Goal: Information Seeking & Learning: Find specific page/section

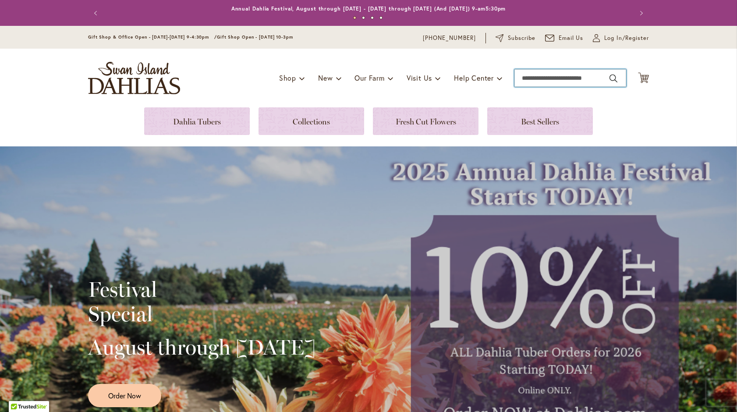
click at [579, 75] on input "Search" at bounding box center [570, 78] width 112 height 18
type input "*****"
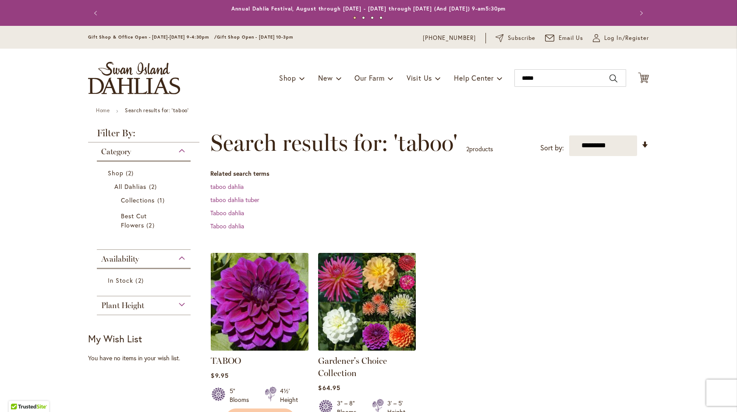
click at [264, 299] on img at bounding box center [259, 301] width 102 height 102
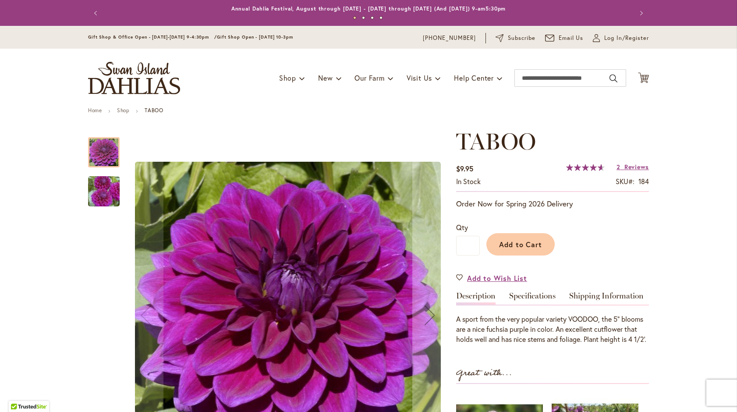
click at [106, 189] on img "TABOO" at bounding box center [103, 191] width 63 height 42
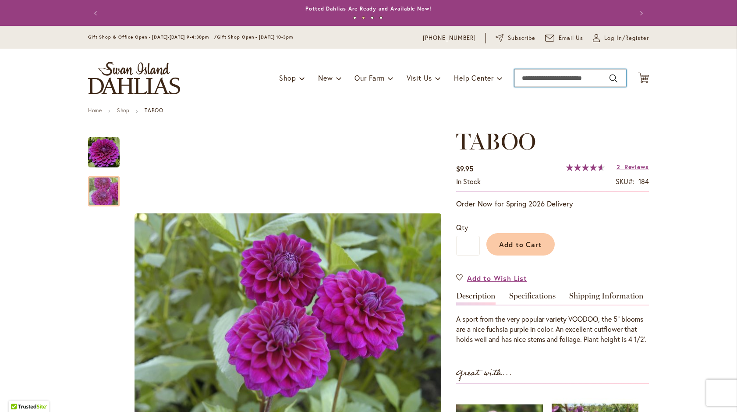
click at [570, 77] on input "Search" at bounding box center [570, 78] width 112 height 18
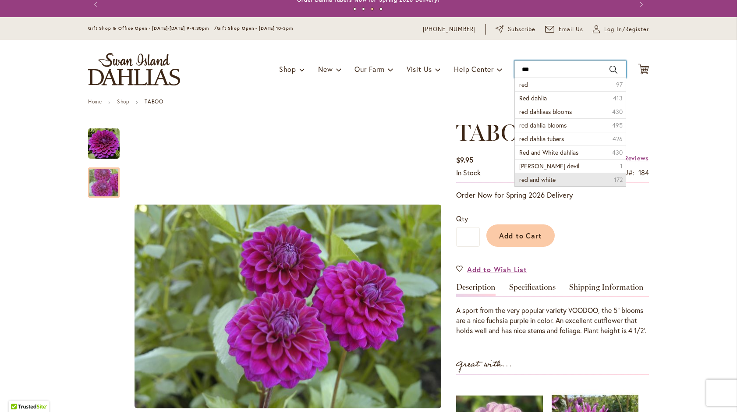
scroll to position [14, 0]
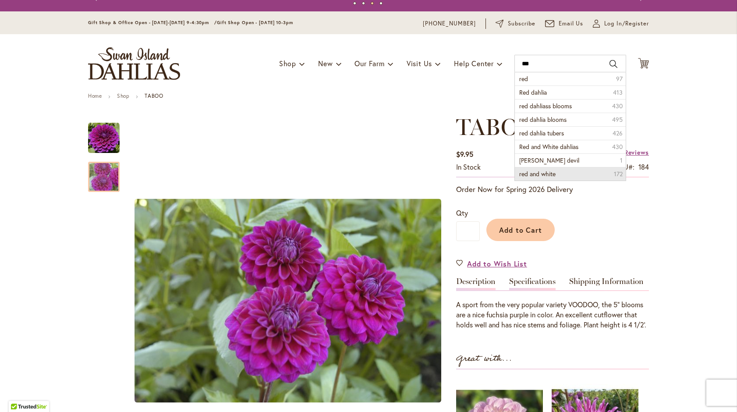
click at [526, 280] on link "Specifications" at bounding box center [532, 283] width 46 height 13
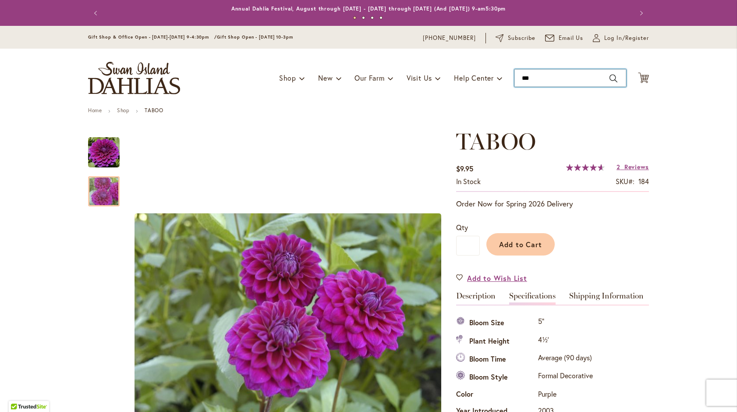
scroll to position [0, 0]
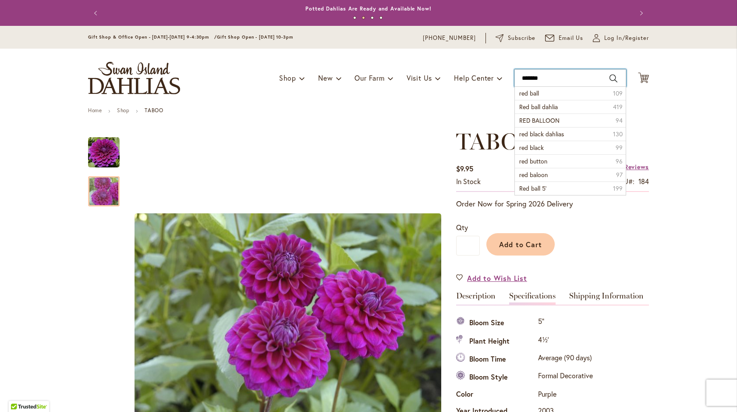
type input "********"
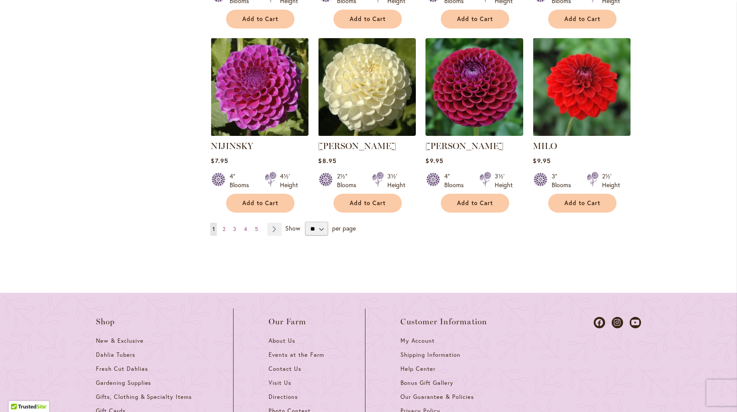
scroll to position [836, 0]
click at [225, 225] on span "2" at bounding box center [223, 228] width 3 height 7
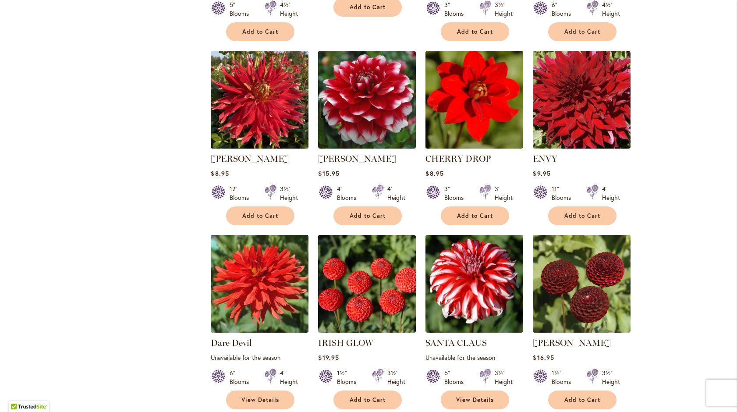
scroll to position [775, 0]
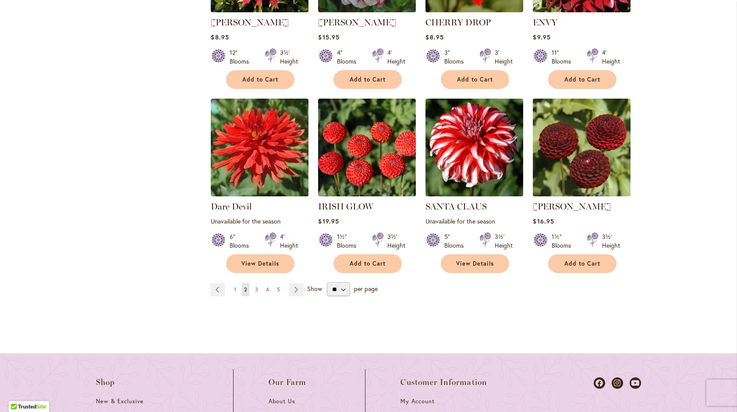
click at [600, 183] on img at bounding box center [581, 147] width 102 height 102
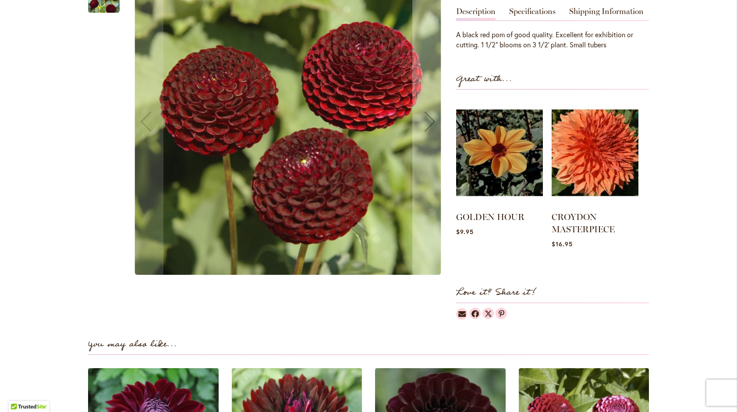
scroll to position [285, 0]
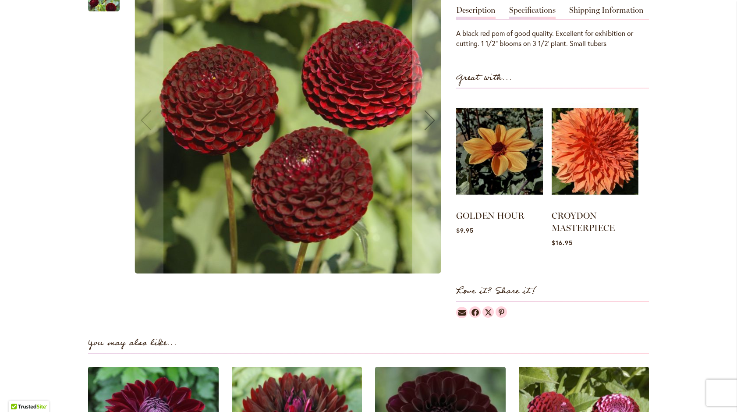
click at [534, 19] on link "Specifications" at bounding box center [532, 12] width 46 height 13
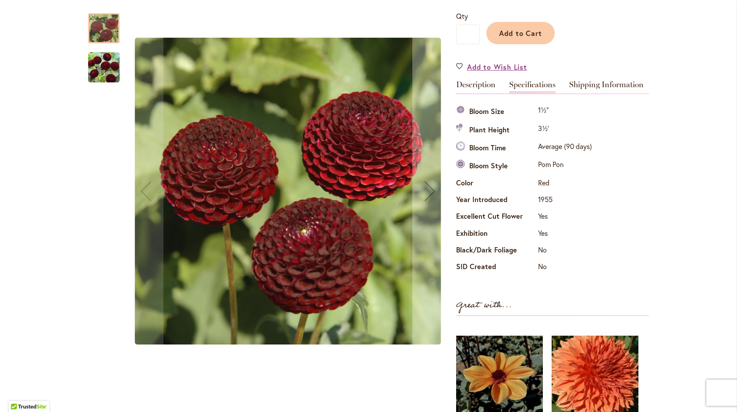
scroll to position [210, 0]
click at [478, 94] on link "Description" at bounding box center [475, 87] width 39 height 13
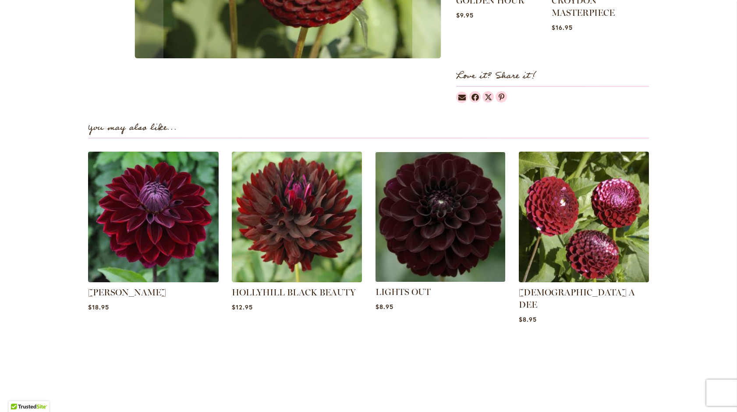
scroll to position [504, 0]
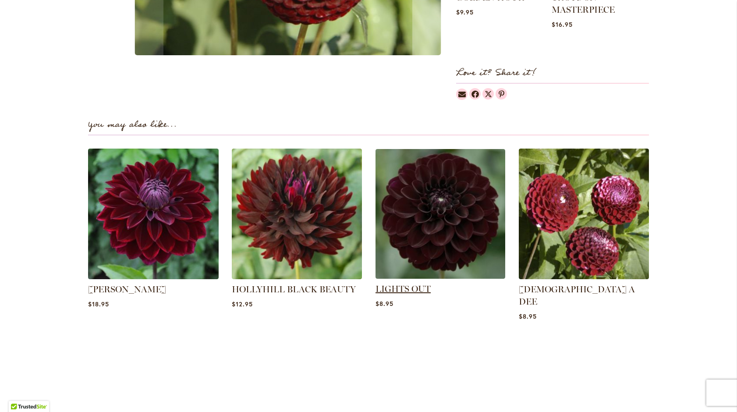
click at [418, 294] on link "LIGHTS OUT" at bounding box center [402, 288] width 55 height 11
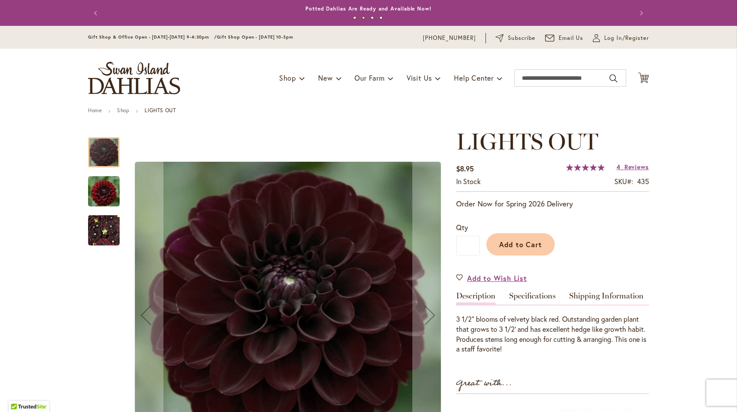
click at [96, 188] on img "LIGHTS OUT" at bounding box center [104, 191] width 32 height 32
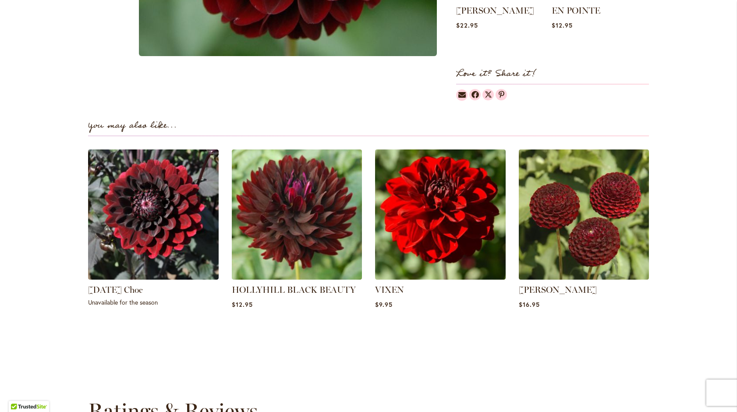
scroll to position [35, 0]
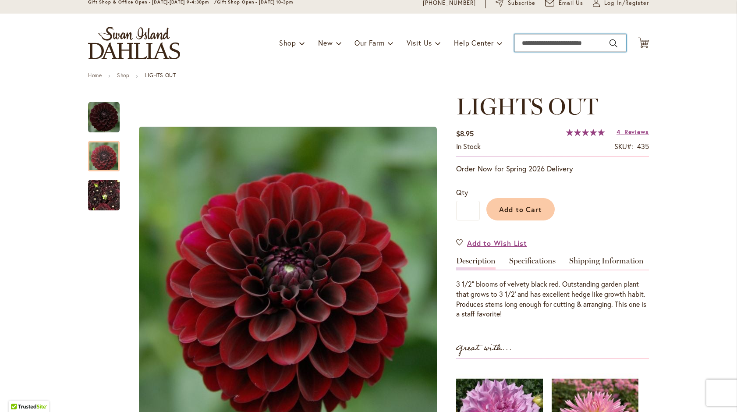
click at [539, 39] on input "Search" at bounding box center [570, 43] width 112 height 18
type input "****"
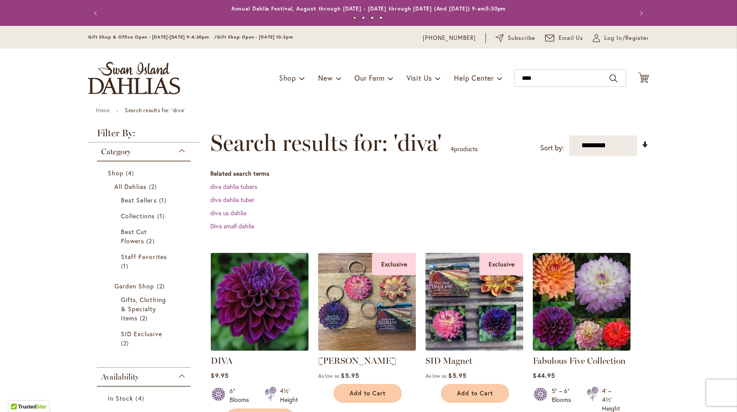
click at [254, 308] on img at bounding box center [259, 301] width 102 height 102
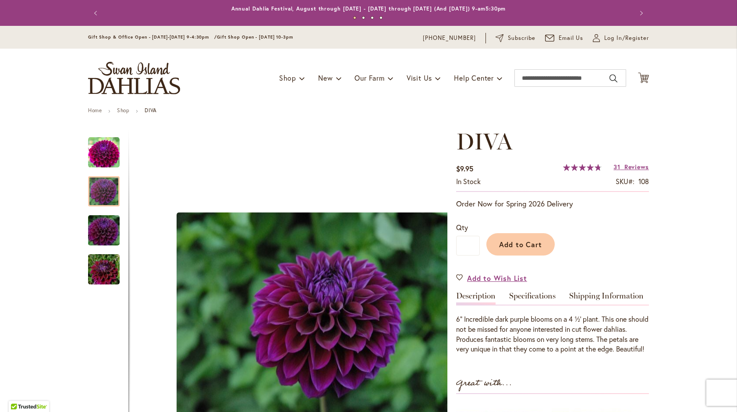
drag, startPoint x: 285, startPoint y: 277, endPoint x: -22, endPoint y: 335, distance: 312.3
click at [0, 335] on html "Skip to Accessibility Information The store will not work correctly in the case…" at bounding box center [368, 206] width 737 height 412
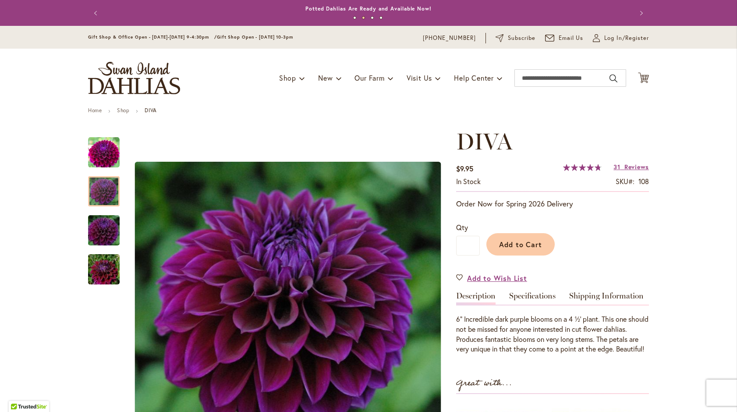
drag, startPoint x: 96, startPoint y: 147, endPoint x: -110, endPoint y: 363, distance: 297.9
click at [0, 363] on html "Skip to Accessibility Information The store will not work correctly in the case…" at bounding box center [368, 206] width 737 height 412
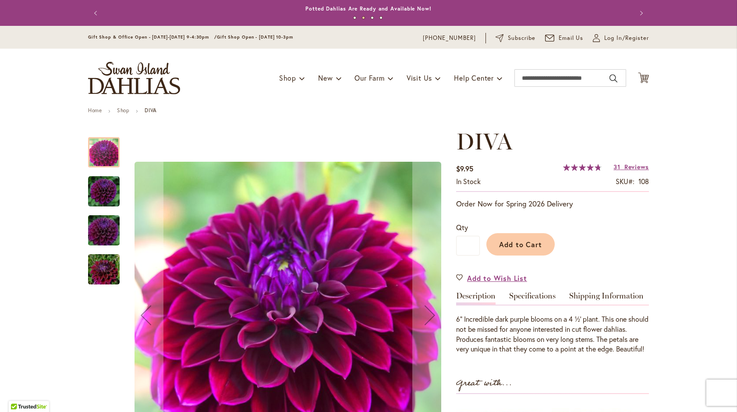
drag, startPoint x: 108, startPoint y: 150, endPoint x: 113, endPoint y: 174, distance: 24.7
click at [113, 176] on div at bounding box center [104, 206] width 32 height 156
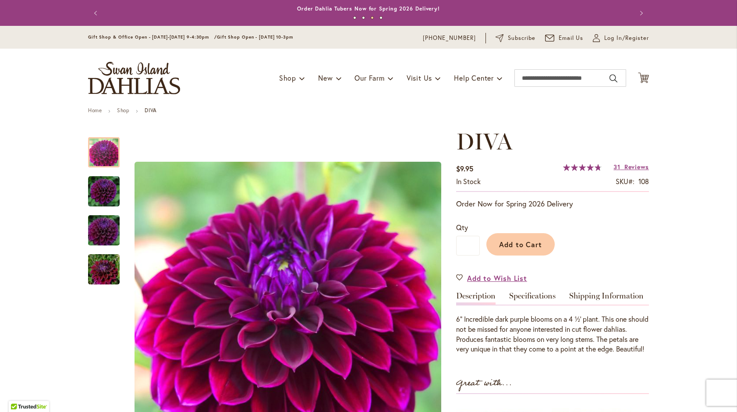
drag, startPoint x: 108, startPoint y: 160, endPoint x: 84, endPoint y: 282, distance: 123.7
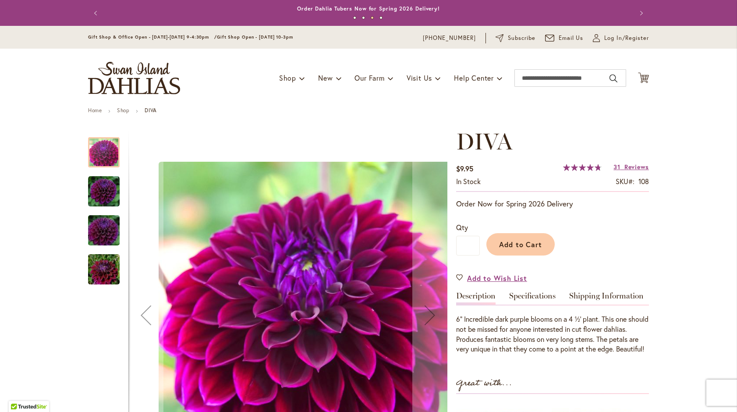
drag, startPoint x: 250, startPoint y: 291, endPoint x: 274, endPoint y: 306, distance: 28.3
click at [274, 306] on img "Diva" at bounding box center [312, 315] width 307 height 307
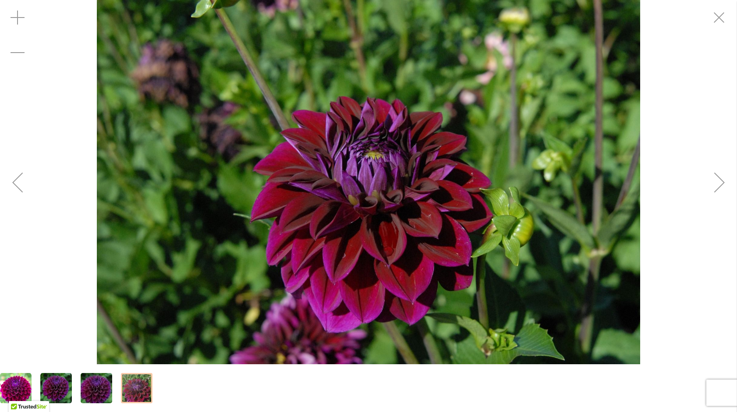
click at [94, 387] on img "Diva" at bounding box center [96, 388] width 63 height 42
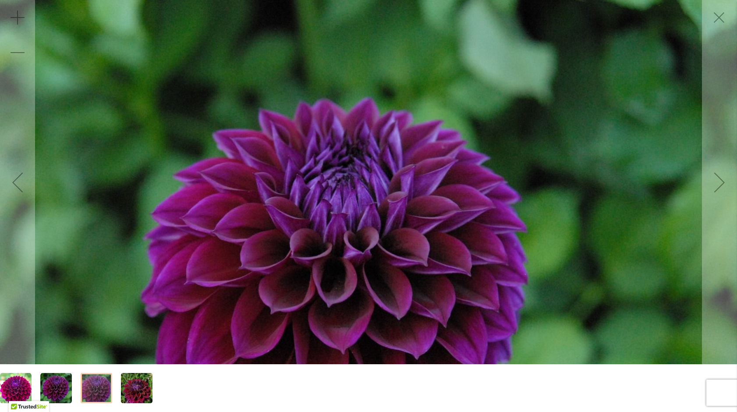
click at [60, 390] on img "Diva" at bounding box center [56, 388] width 32 height 32
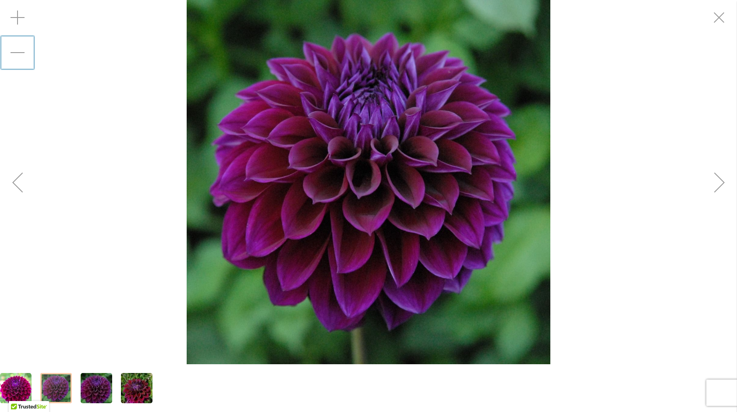
click at [14, 49] on div "Zoom out" at bounding box center [17, 52] width 35 height 35
click at [14, 50] on div "Zoom out" at bounding box center [17, 52] width 35 height 35
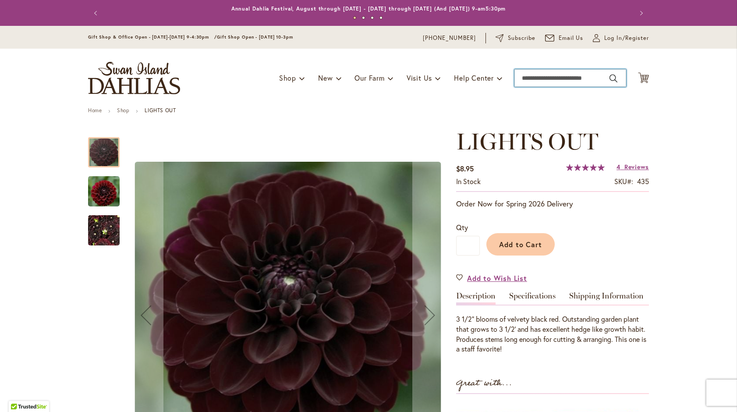
click at [552, 74] on input "Search" at bounding box center [570, 78] width 112 height 18
type input "*****"
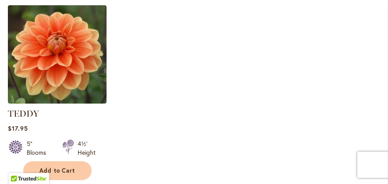
scroll to position [364, 0]
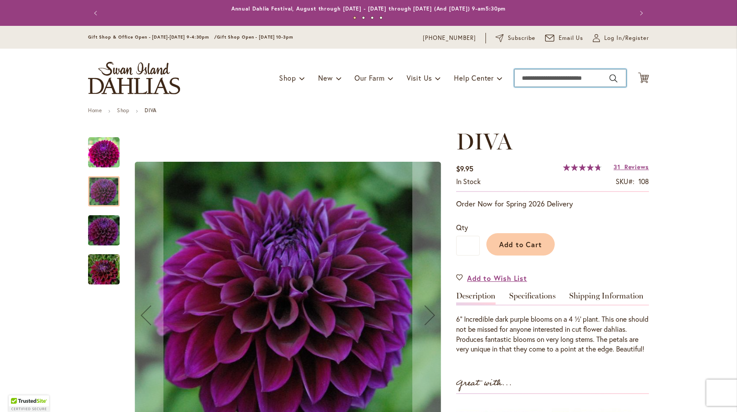
click at [532, 79] on input "Search" at bounding box center [570, 78] width 112 height 18
type input "**********"
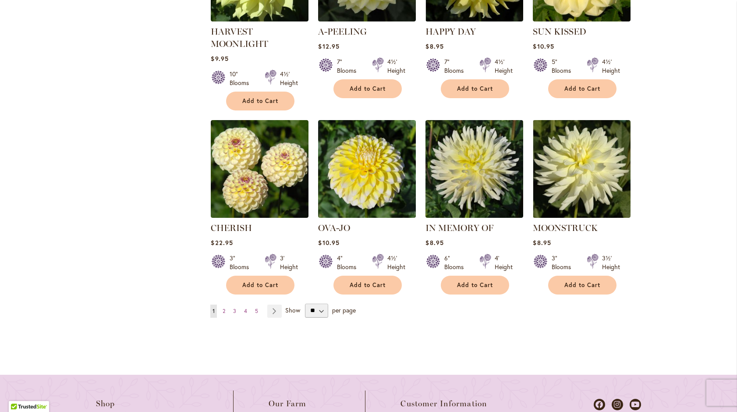
scroll to position [718, 0]
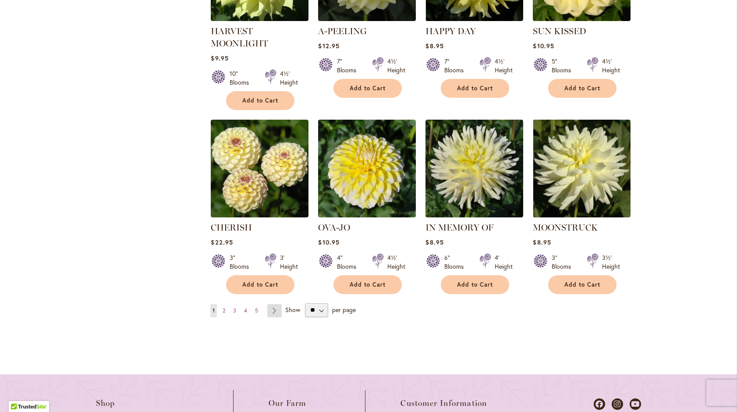
click at [271, 309] on link "Page Next" at bounding box center [274, 310] width 14 height 13
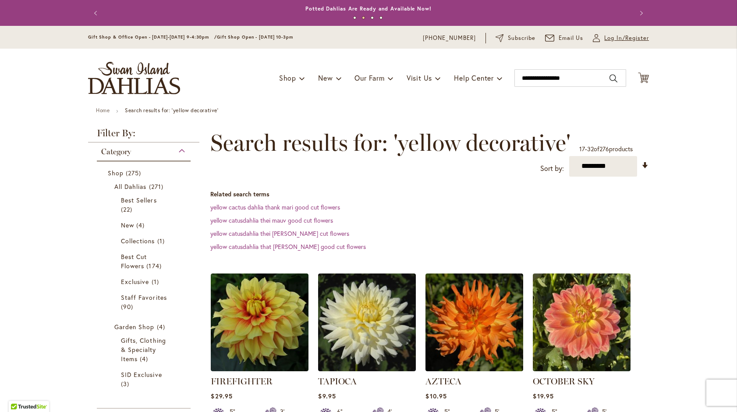
click at [610, 37] on span "Log In/Register" at bounding box center [626, 38] width 45 height 9
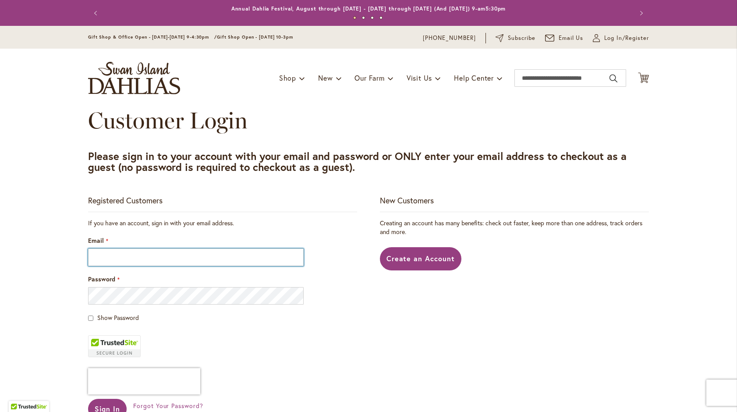
type input "**********"
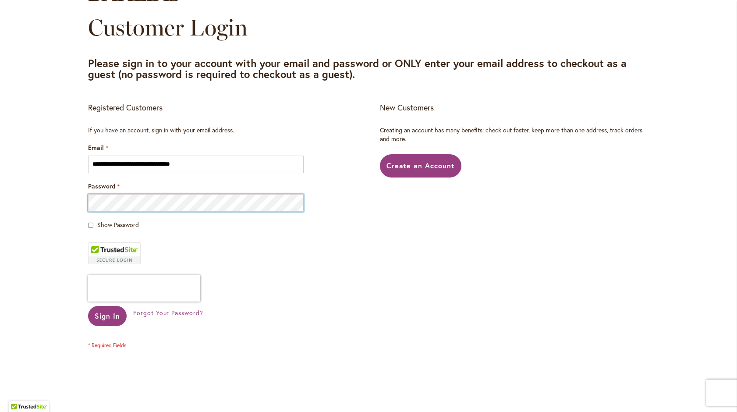
scroll to position [93, 0]
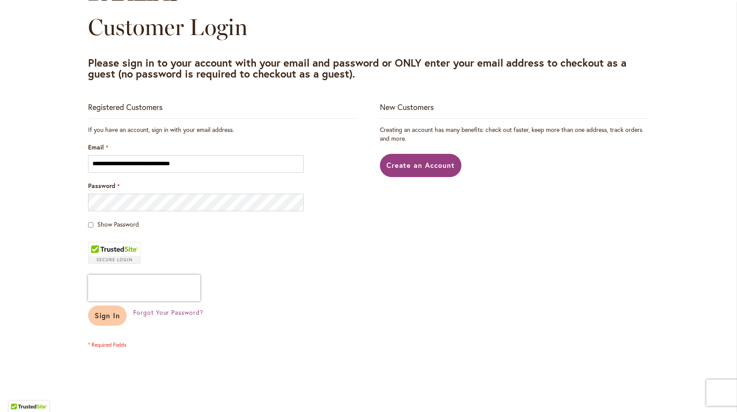
click at [99, 314] on span "Sign In" at bounding box center [107, 314] width 25 height 9
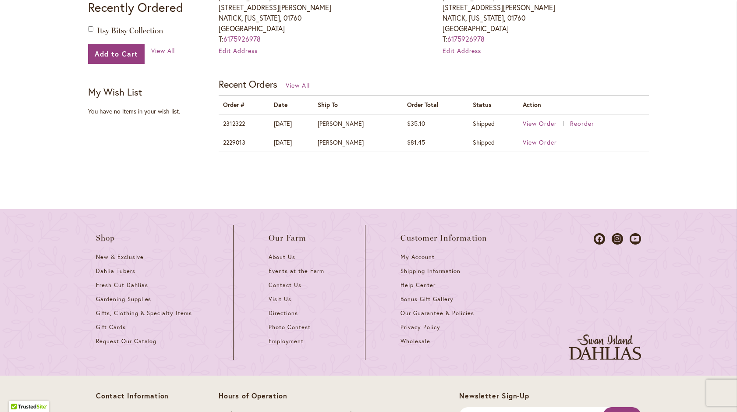
scroll to position [321, 0]
click at [541, 137] on span "View Order" at bounding box center [539, 141] width 34 height 8
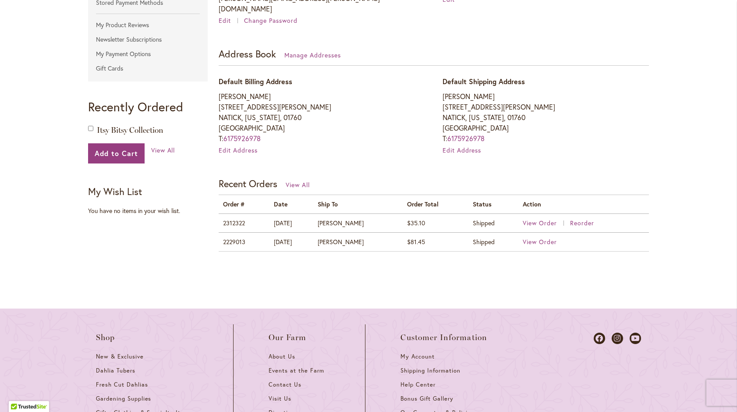
scroll to position [222, 0]
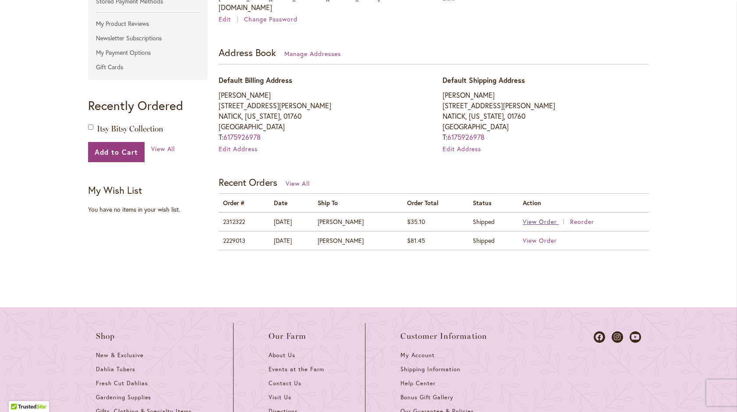
click at [540, 217] on span "View Order" at bounding box center [539, 221] width 34 height 8
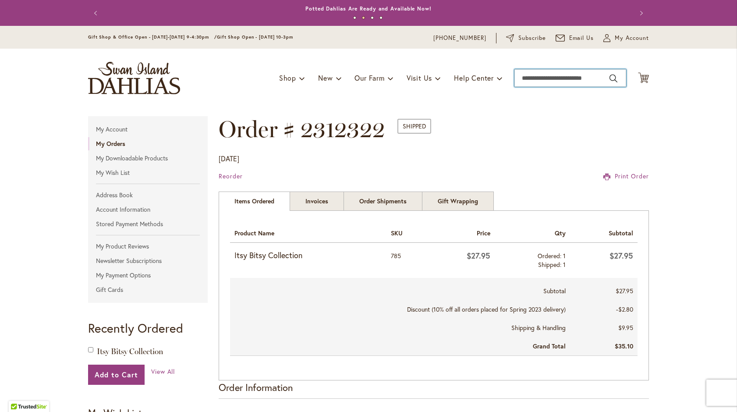
click at [578, 81] on input "Search" at bounding box center [570, 78] width 112 height 18
type input "**********"
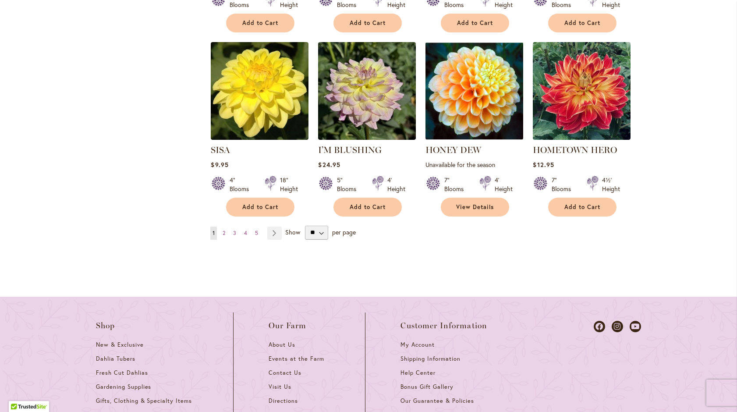
scroll to position [895, 0]
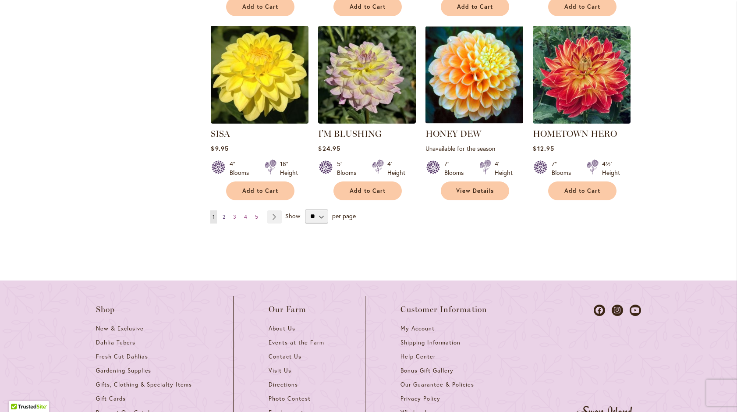
click at [225, 213] on span "2" at bounding box center [223, 216] width 3 height 7
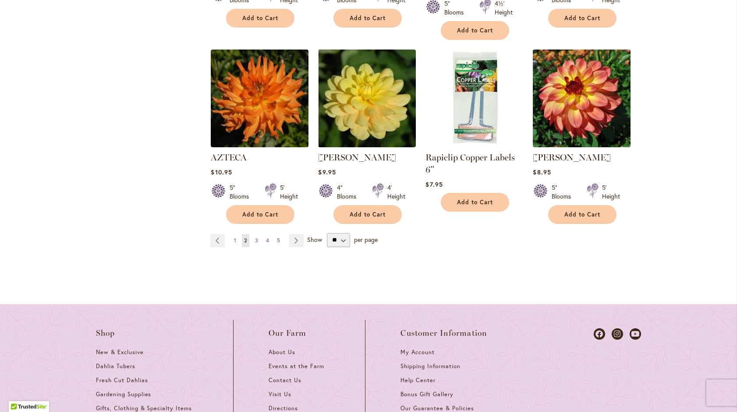
scroll to position [886, 0]
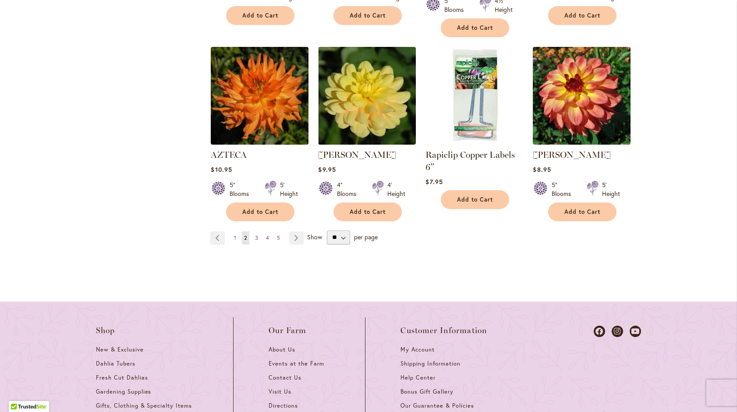
click at [256, 234] on span "3" at bounding box center [256, 237] width 3 height 7
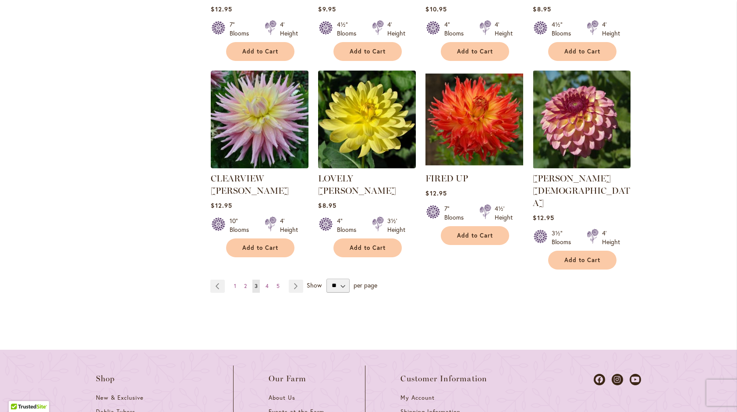
scroll to position [851, 0]
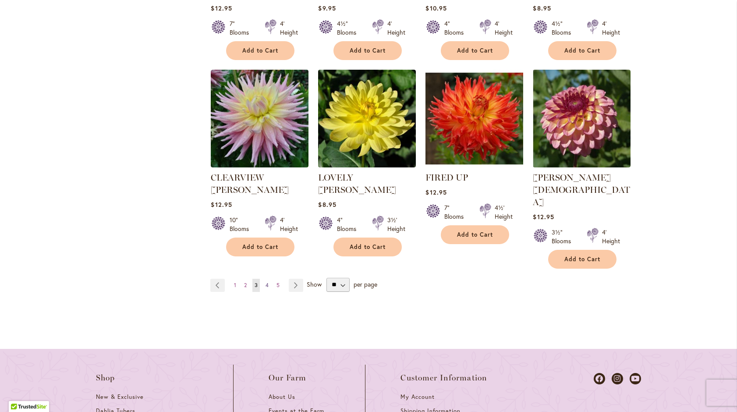
click at [266, 282] on span "4" at bounding box center [266, 285] width 3 height 7
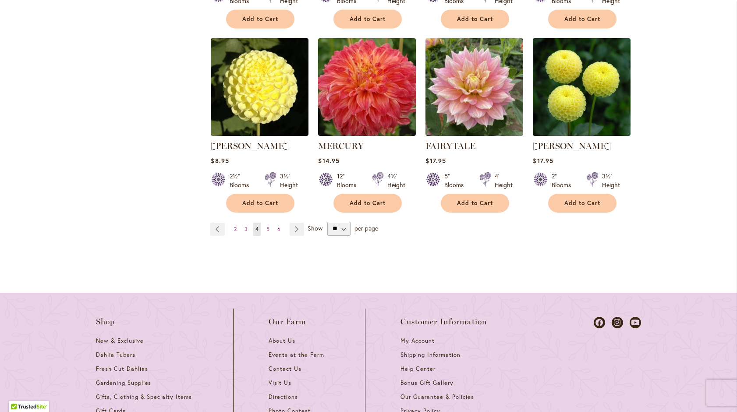
scroll to position [916, 0]
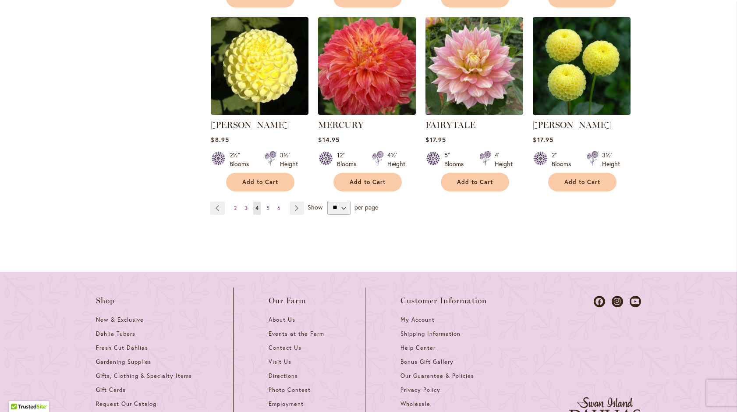
click at [268, 204] on span "5" at bounding box center [267, 207] width 3 height 7
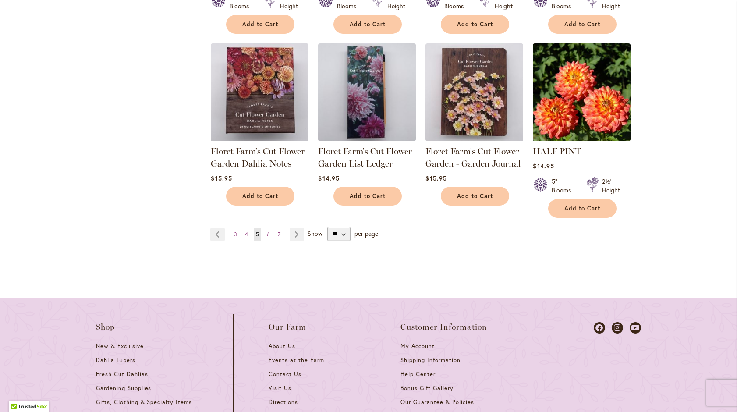
scroll to position [867, 0]
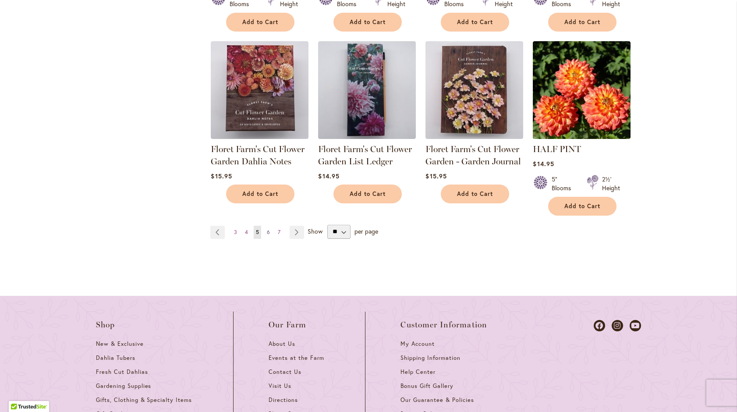
click at [268, 229] on span "6" at bounding box center [268, 232] width 3 height 7
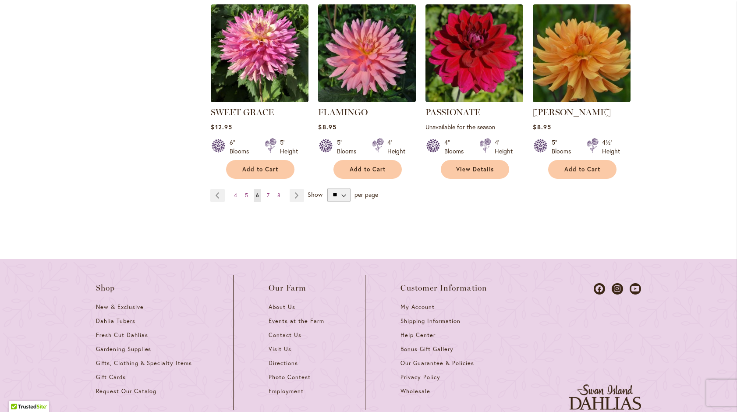
scroll to position [930, 0]
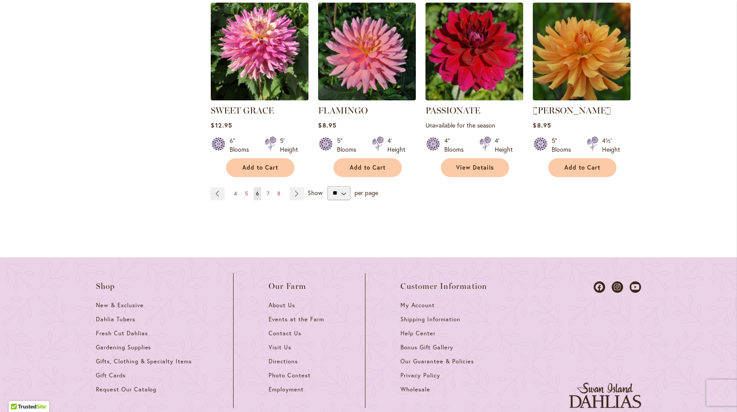
click at [233, 187] on link "Page 4" at bounding box center [235, 193] width 7 height 13
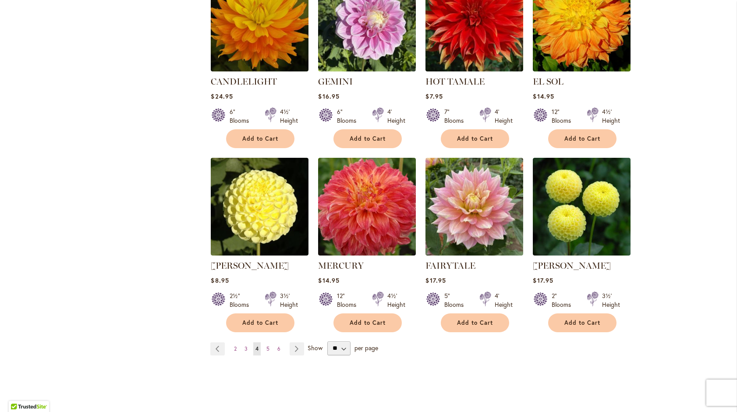
scroll to position [776, 0]
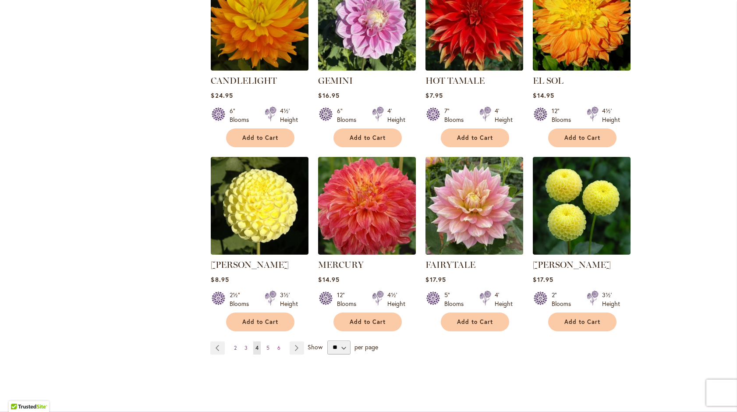
click at [234, 344] on span "2" at bounding box center [235, 347] width 3 height 7
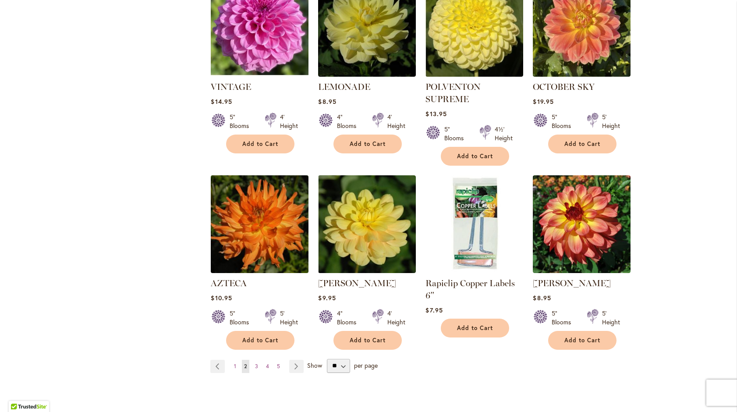
scroll to position [758, 0]
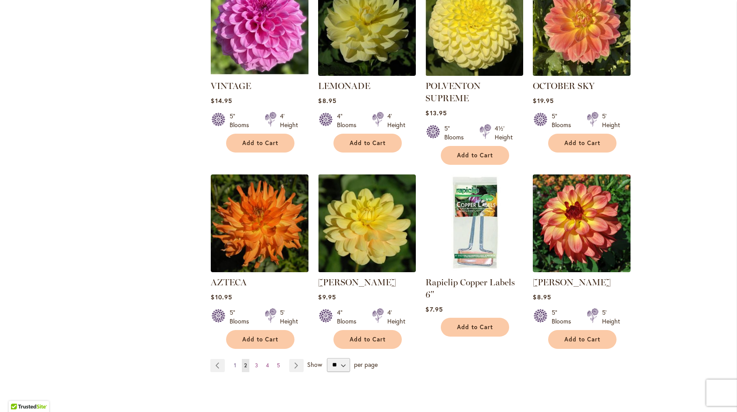
click at [236, 362] on span "1" at bounding box center [235, 365] width 2 height 7
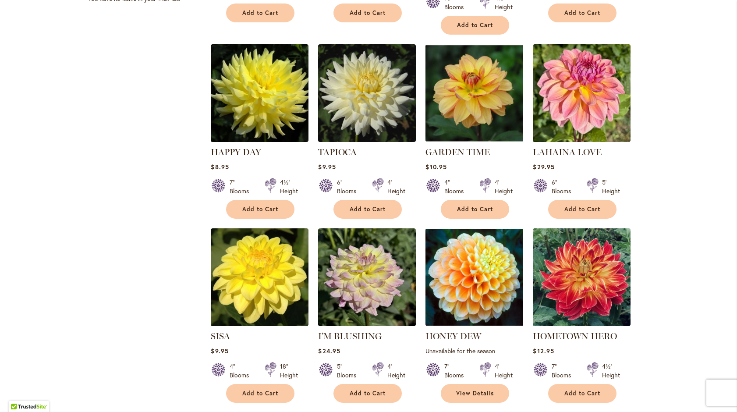
scroll to position [694, 0]
